Goal: Task Accomplishment & Management: Manage account settings

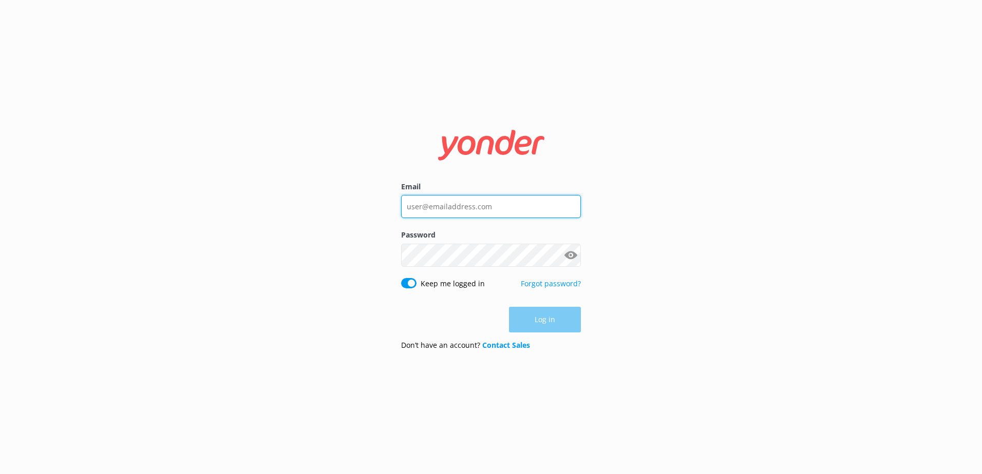
type input "[EMAIL_ADDRESS][DOMAIN_NAME]"
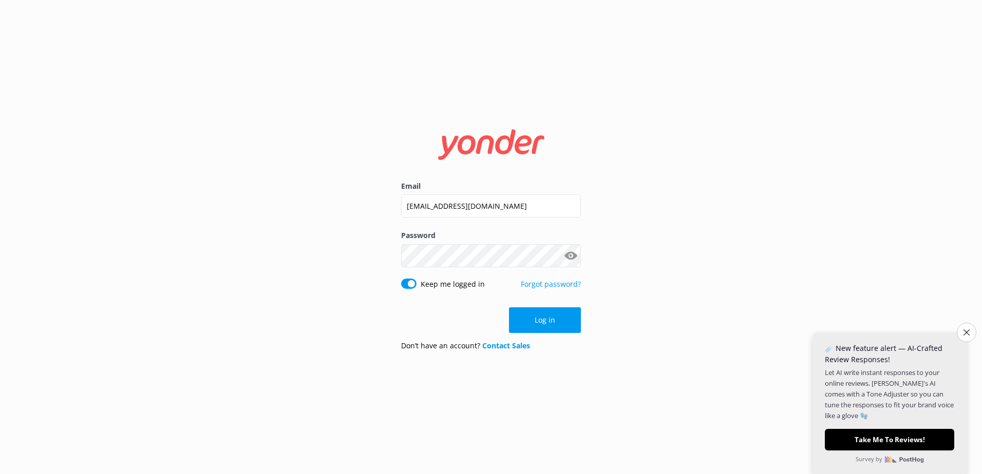
click at [549, 323] on div "Log in" at bounding box center [491, 321] width 180 height 26
click at [963, 332] on icon "Close survey" at bounding box center [966, 332] width 7 height 7
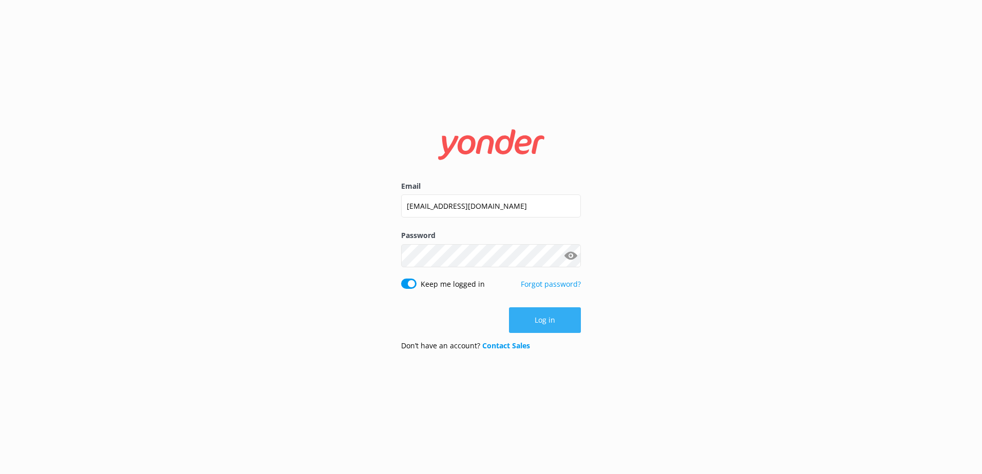
click at [547, 319] on button "Log in" at bounding box center [545, 321] width 72 height 26
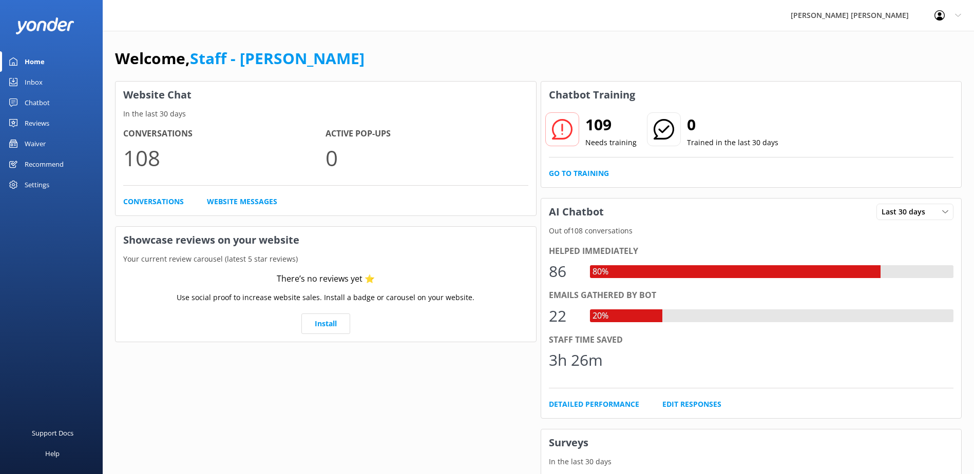
click at [37, 83] on div "Inbox" at bounding box center [34, 82] width 18 height 21
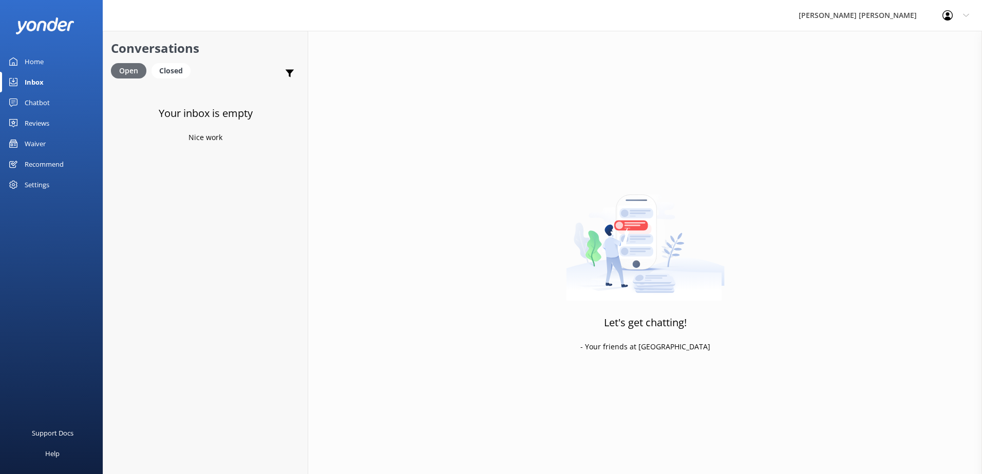
click at [122, 68] on div "Open" at bounding box center [128, 70] width 35 height 15
click at [39, 103] on div "Chatbot" at bounding box center [37, 102] width 25 height 21
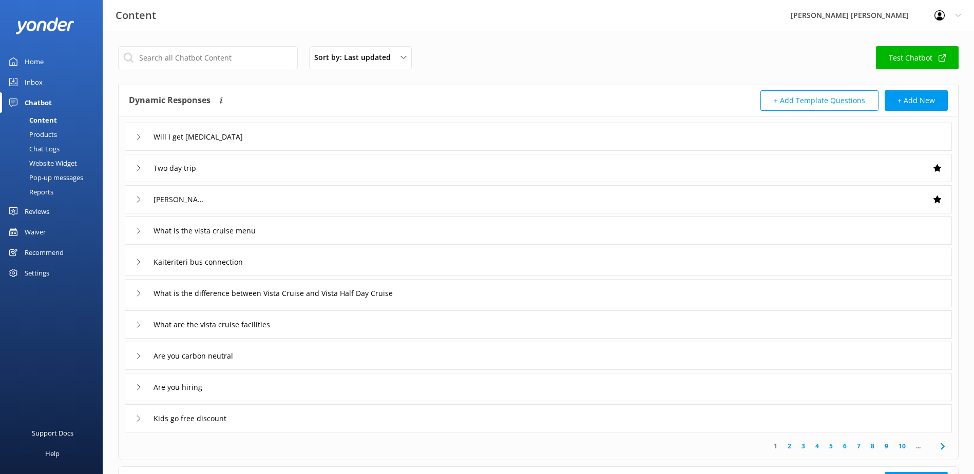
click at [36, 80] on div "Inbox" at bounding box center [34, 82] width 18 height 21
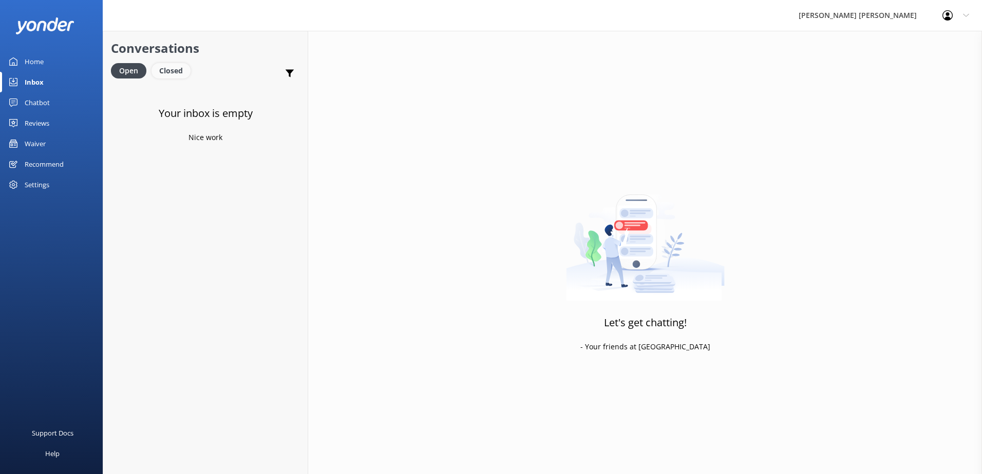
click at [170, 68] on div "Closed" at bounding box center [170, 70] width 39 height 15
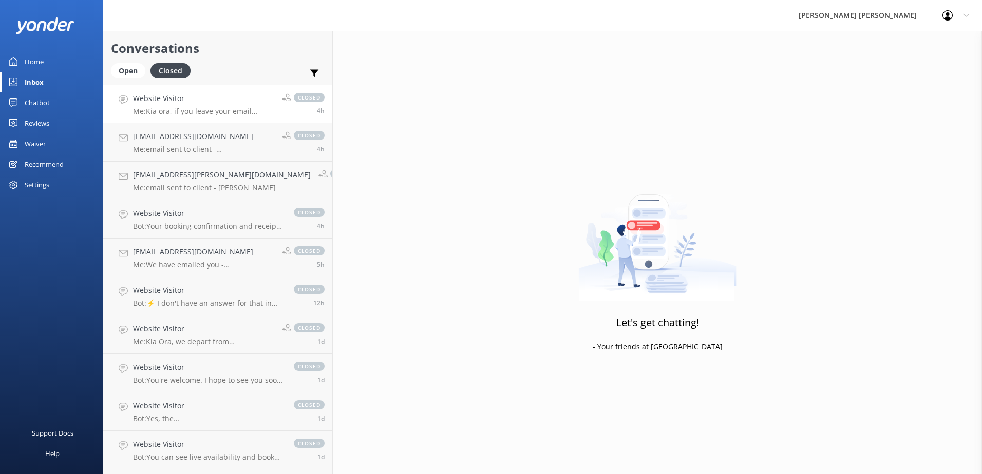
click at [190, 112] on p "Me: Kia ora, if you leave your email address and your preferred travel dates we…" at bounding box center [203, 111] width 141 height 9
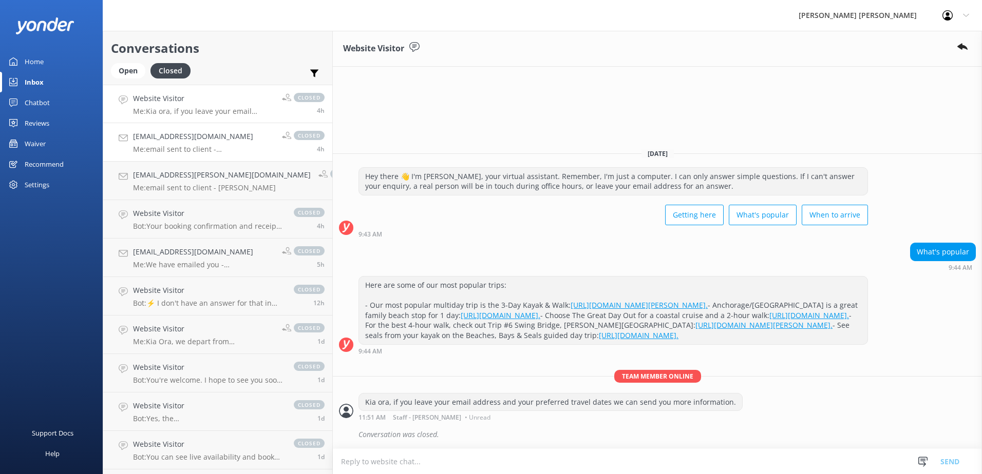
click at [172, 142] on h4 "shelleyobst@gmail.com" at bounding box center [203, 136] width 141 height 11
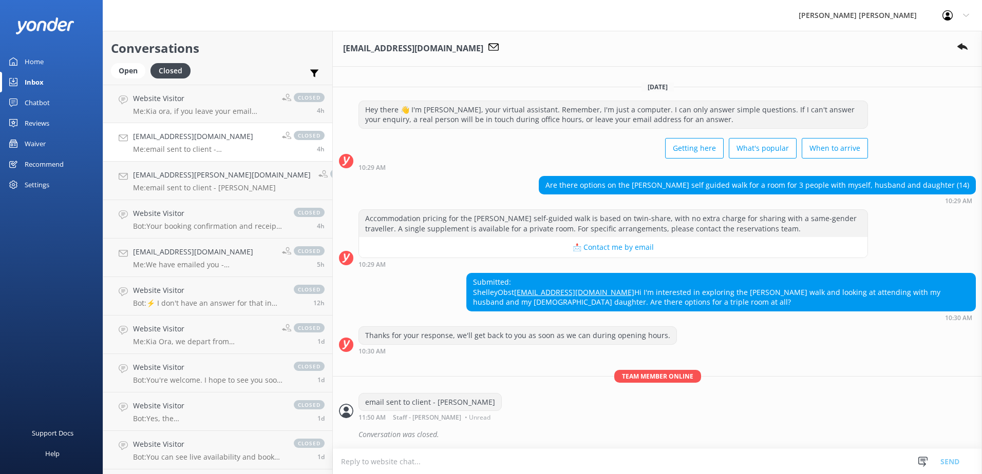
scroll to position [23, 0]
click at [123, 71] on div "Open" at bounding box center [128, 70] width 34 height 15
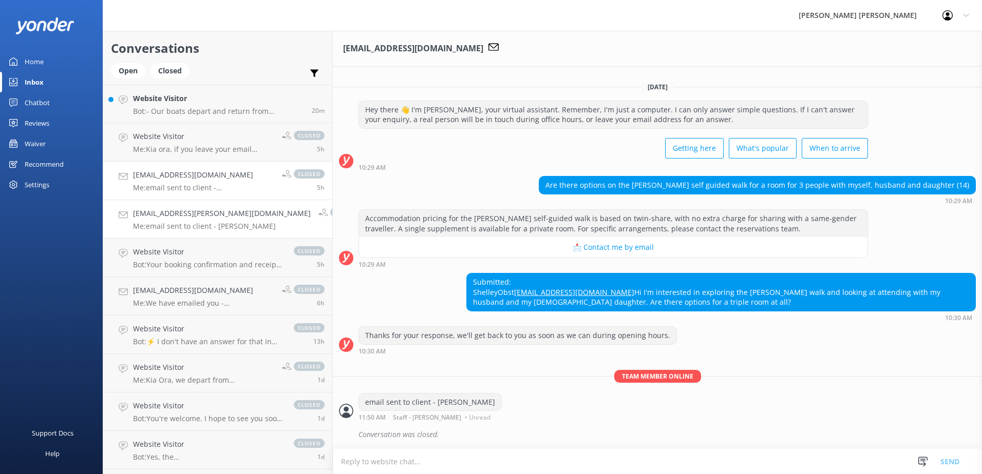
scroll to position [23, 0]
